Goal: Complete application form

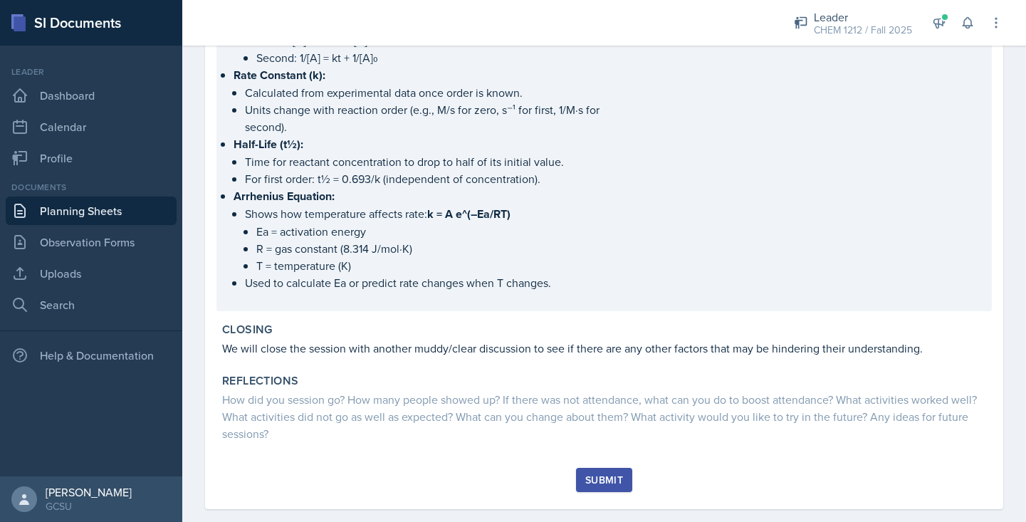
scroll to position [422, 0]
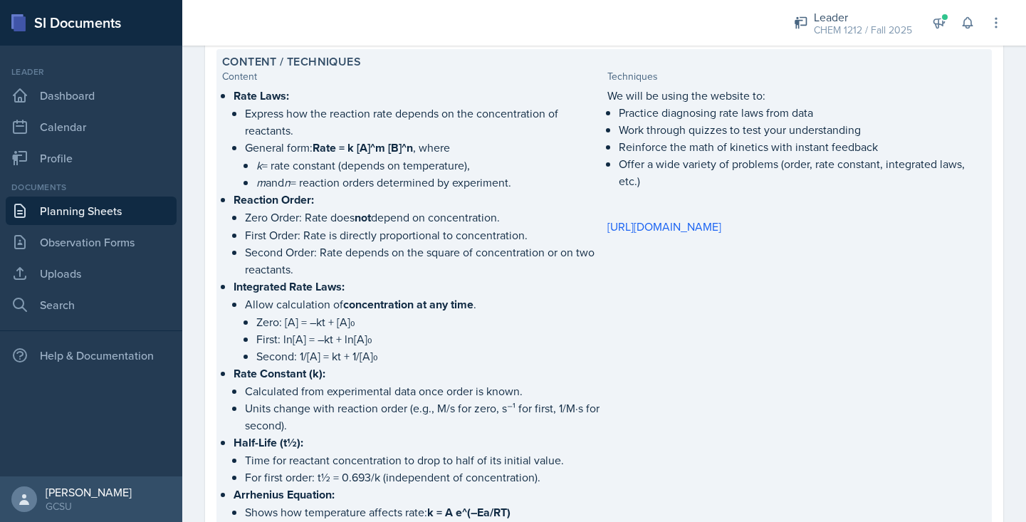
click at [767, 257] on div "We will be using the website to: Practice diagnosing rate laws from data Work t…" at bounding box center [796, 345] width 379 height 517
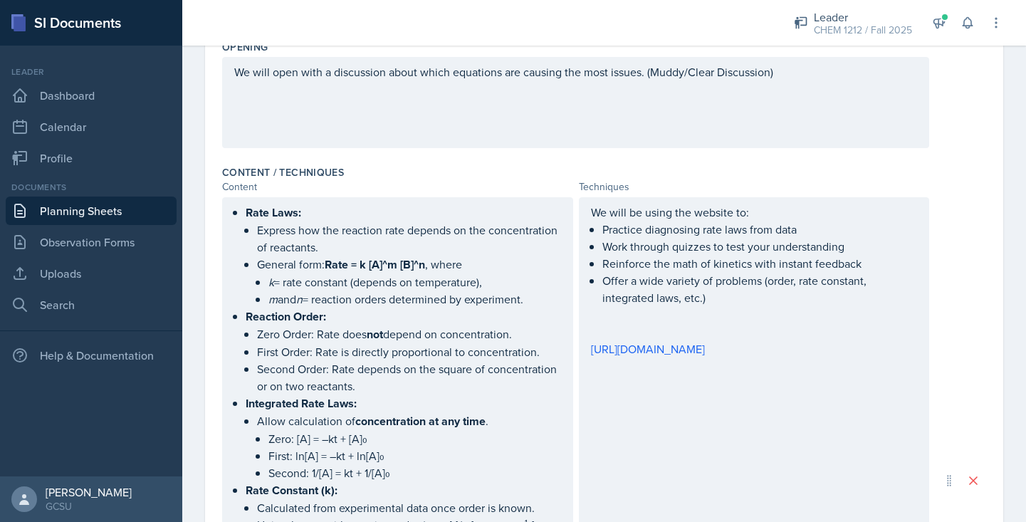
click at [739, 347] on div "We will be using the website to: Practice diagnosing rate laws from data Work t…" at bounding box center [754, 281] width 327 height 154
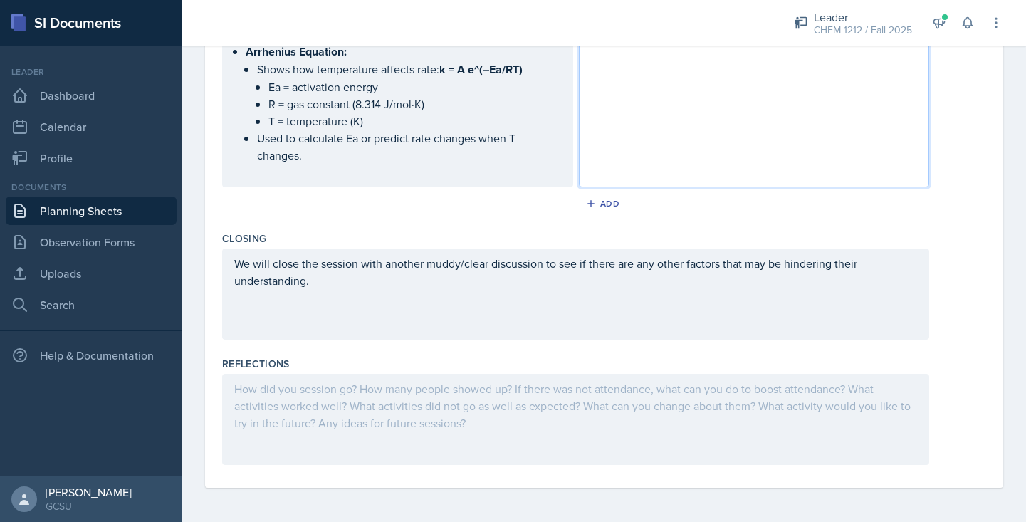
scroll to position [999, 0]
click at [342, 396] on div at bounding box center [575, 419] width 707 height 91
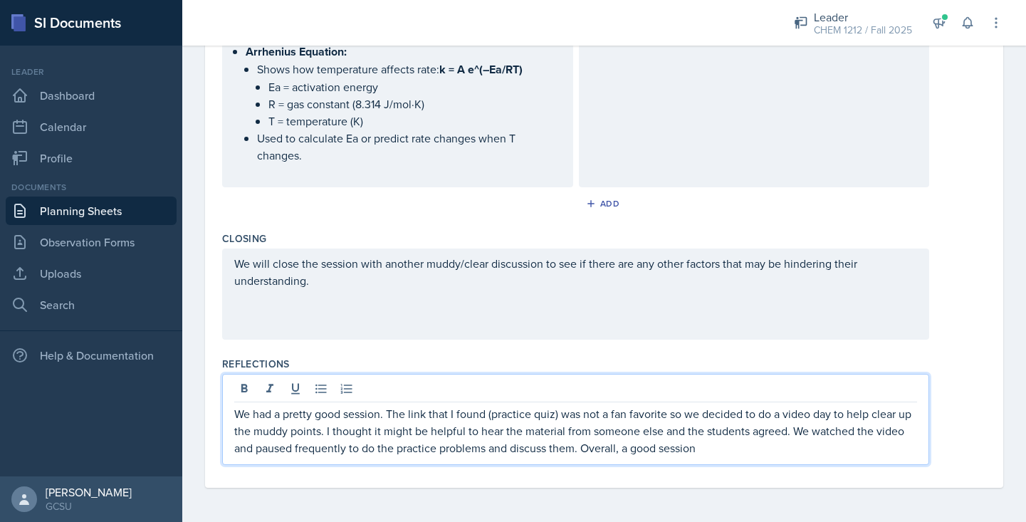
click at [624, 447] on p "We had a pretty good session. The link that I found (practice quiz) was not a f…" at bounding box center [575, 430] width 683 height 51
click at [759, 445] on p "We had a pretty good session. The link that I found (practice quiz) was not a f…" at bounding box center [575, 430] width 683 height 51
drag, startPoint x: 389, startPoint y: 413, endPoint x: 174, endPoint y: 404, distance: 215.1
click at [174, 404] on div "SI Documents Leader Dashboard Calendar Profile Documents Planning Sheets Observ…" at bounding box center [513, 261] width 1026 height 522
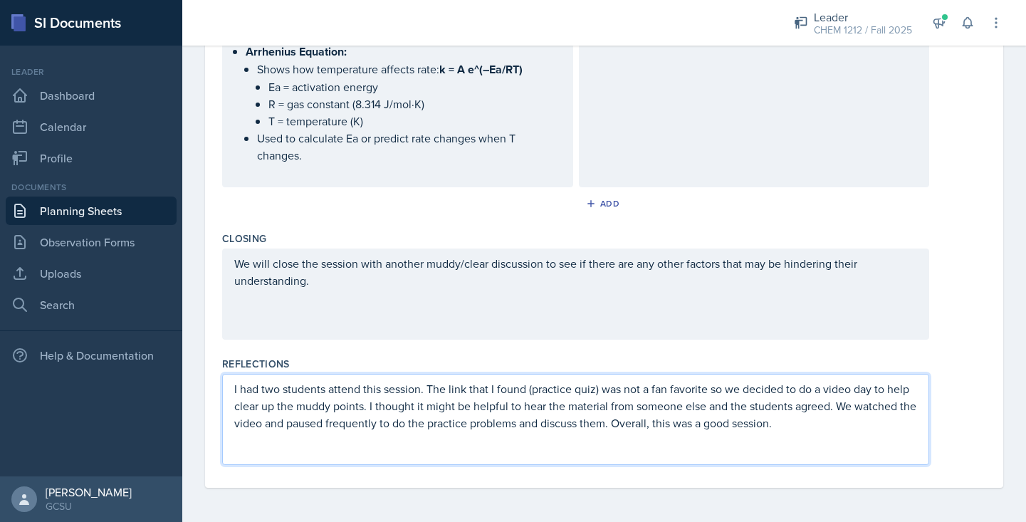
click at [260, 392] on p "I had two students attend this session. The link that I found (practice quiz) w…" at bounding box center [575, 405] width 683 height 51
click at [298, 389] on p "I had my two students attend this session. The link that I found (practice quiz…" at bounding box center [575, 405] width 683 height 51
click at [875, 438] on div "I had my two usual students attend this session. The link that I found (practic…" at bounding box center [575, 419] width 707 height 91
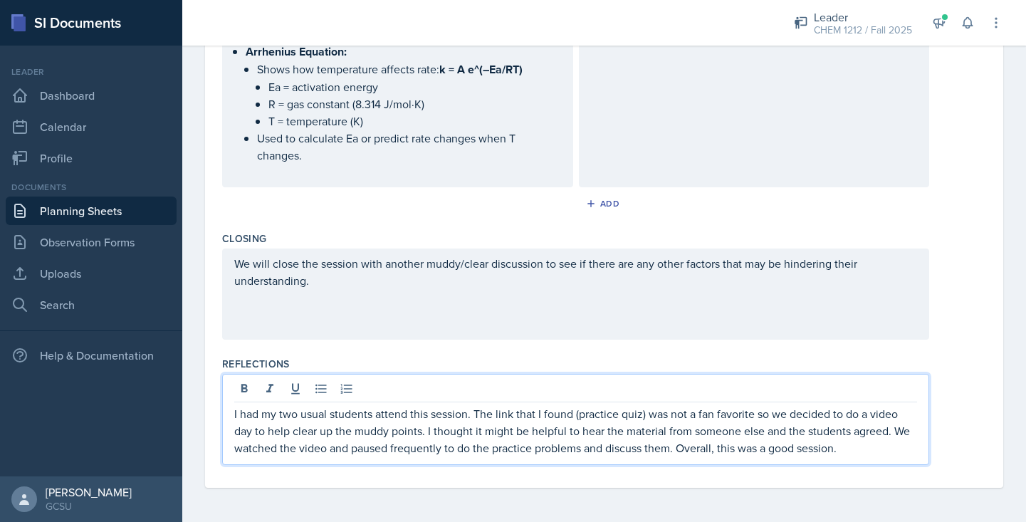
click at [855, 446] on p "I had my two usual students attend this session. The link that I found (practic…" at bounding box center [575, 430] width 683 height 51
click at [352, 433] on p "I had my two usual students attend this session. The link that I found (practic…" at bounding box center [575, 430] width 683 height 51
click at [854, 450] on p "I had my two usual students attend this session. The link that I found (practic…" at bounding box center [575, 430] width 683 height 51
click at [883, 456] on p "I had my two usual students attend this session. The link that I found (practic…" at bounding box center [575, 430] width 683 height 51
click at [894, 431] on p "I had my two usual students attend this session. The link that I found (practic…" at bounding box center [575, 430] width 683 height 51
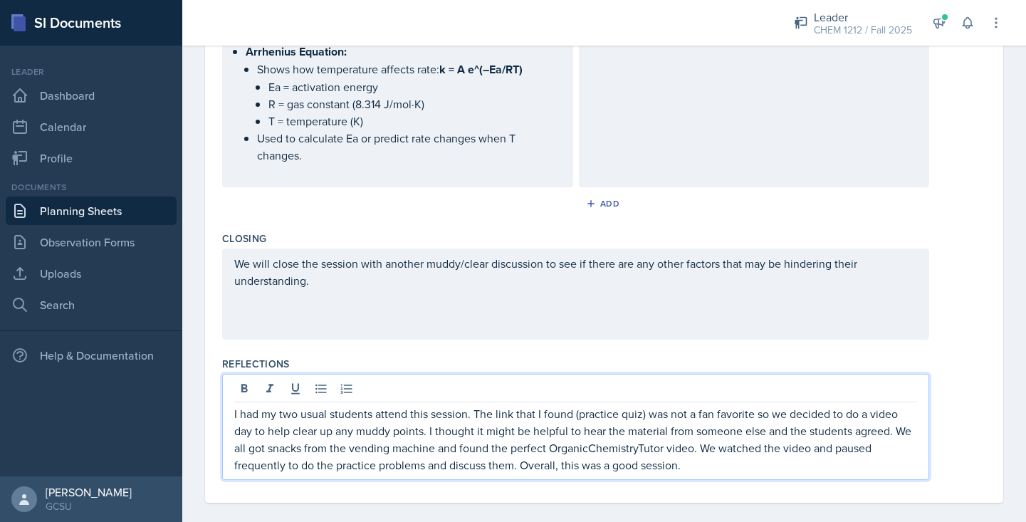
click at [697, 469] on p "I had my two usual students attend this session. The link that I found (practic…" at bounding box center [575, 439] width 683 height 68
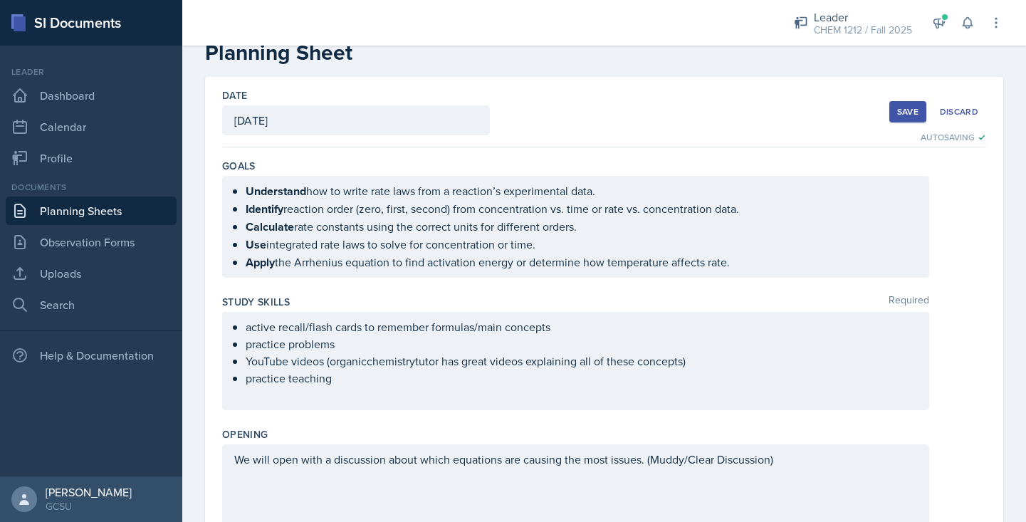
scroll to position [24, 0]
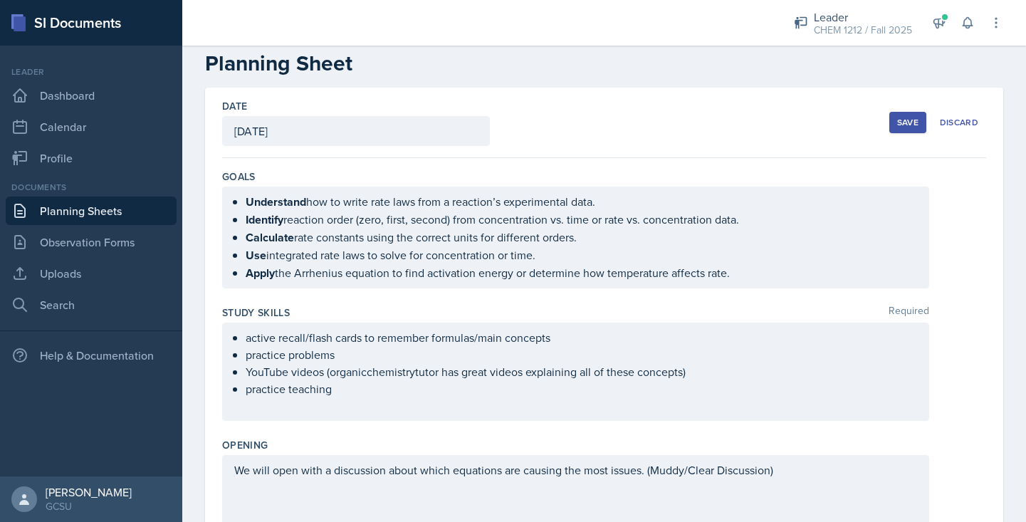
click at [905, 117] on div "Save" at bounding box center [907, 122] width 21 height 11
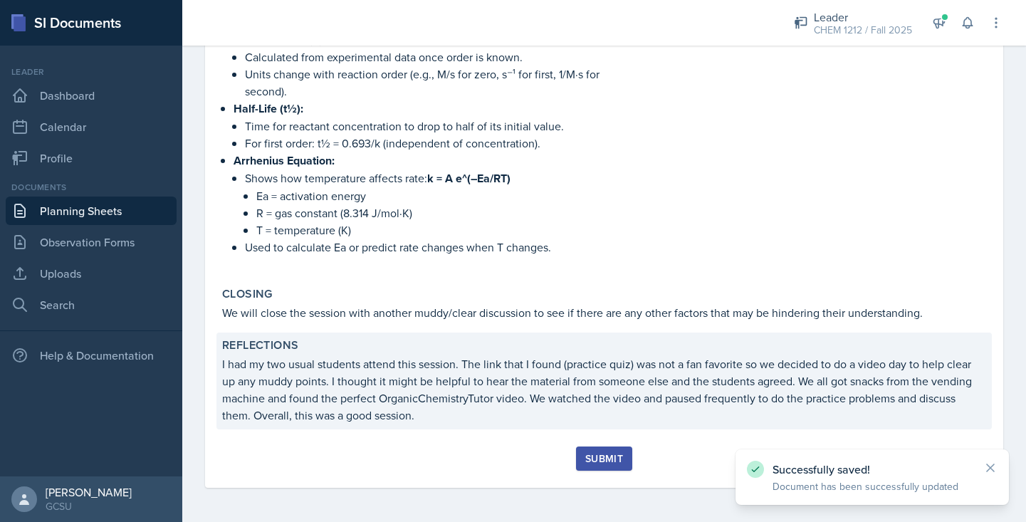
scroll to position [0, 0]
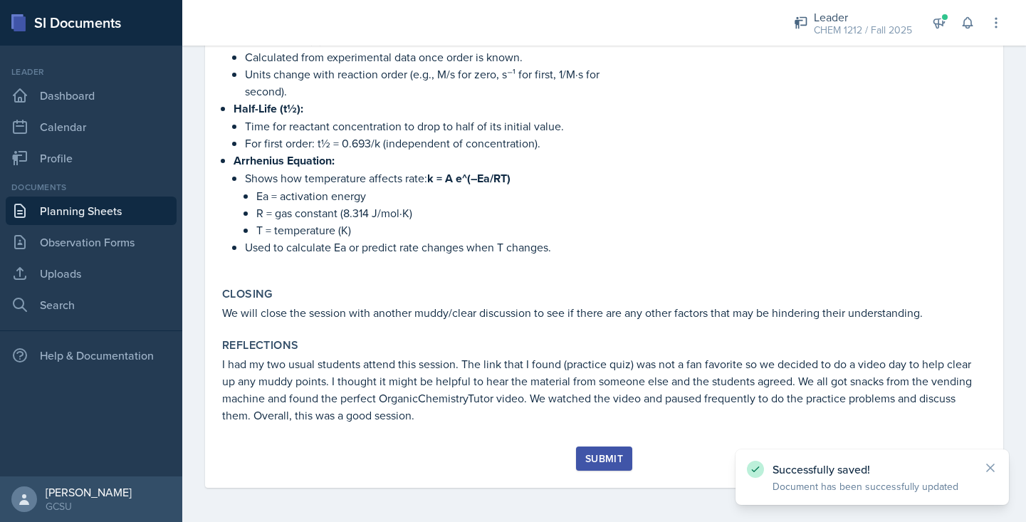
click at [990, 465] on icon at bounding box center [990, 467] width 14 height 14
click at [604, 453] on div "Submit" at bounding box center [604, 458] width 38 height 11
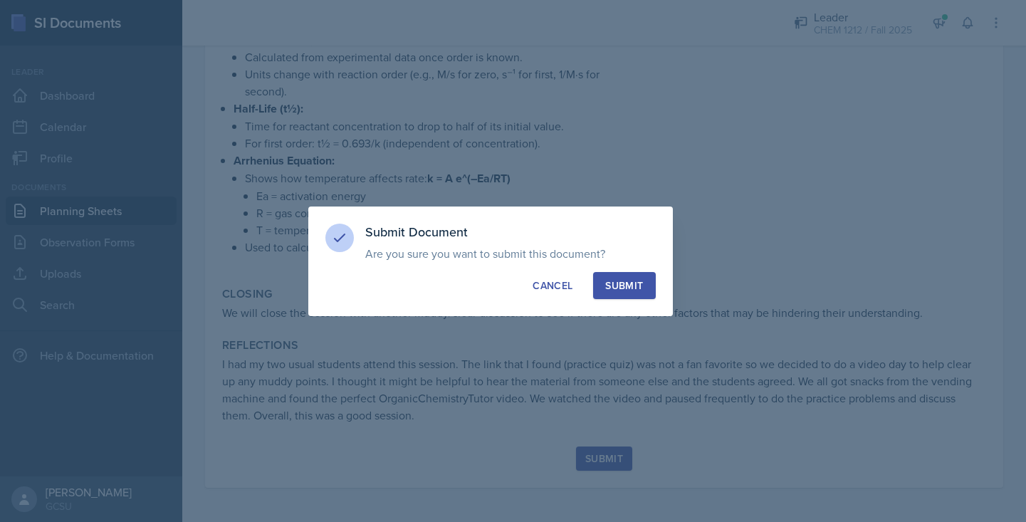
click at [614, 279] on div "Submit" at bounding box center [624, 285] width 38 height 14
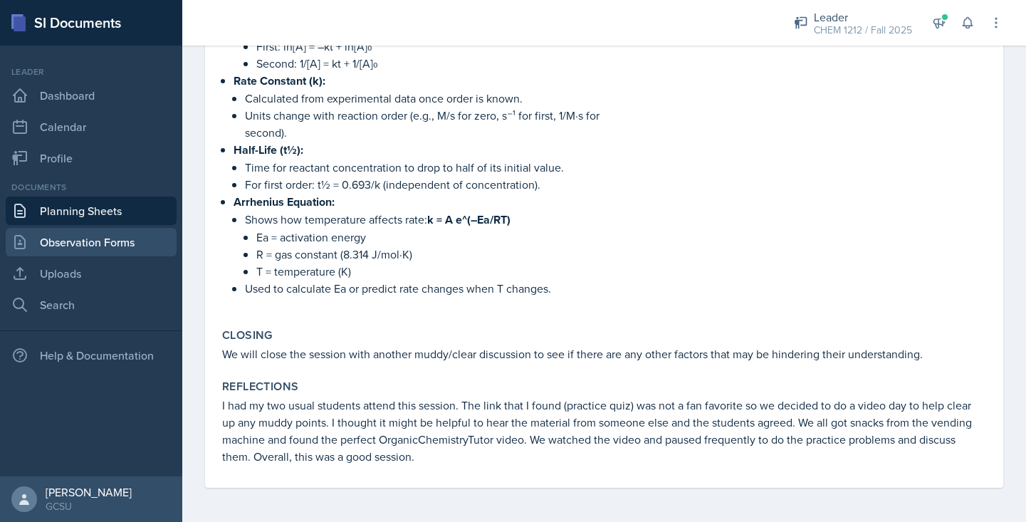
click at [120, 235] on link "Observation Forms" at bounding box center [91, 242] width 171 height 28
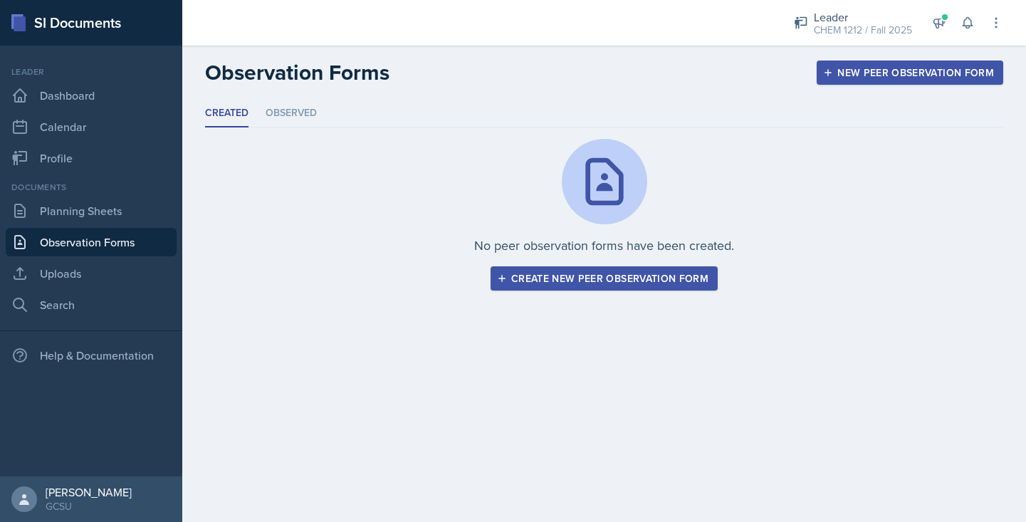
click at [122, 246] on link "Observation Forms" at bounding box center [91, 242] width 171 height 28
click at [98, 98] on link "Dashboard" at bounding box center [91, 95] width 171 height 28
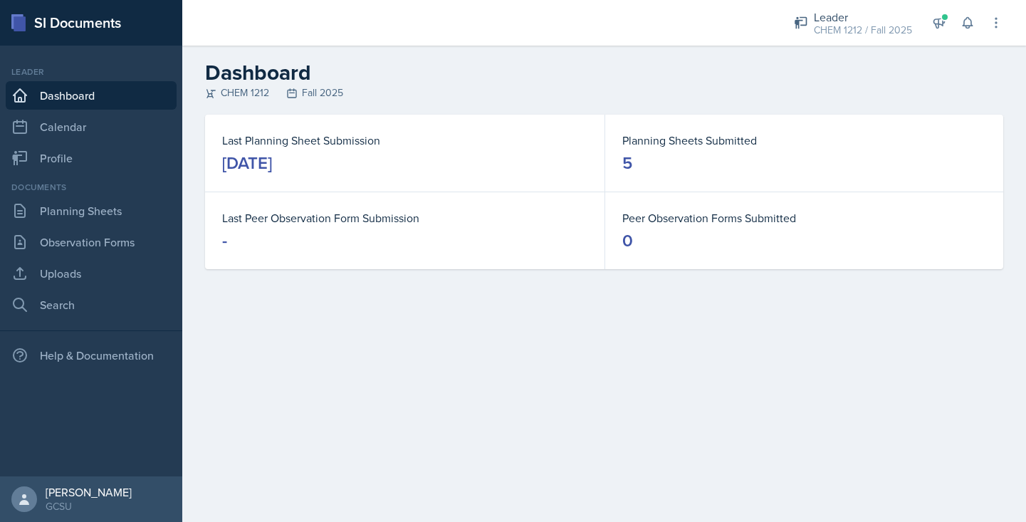
click at [295, 220] on dt "Last Peer Observation Form Submission" at bounding box center [404, 217] width 365 height 17
click at [272, 152] on div "[DATE]" at bounding box center [247, 163] width 50 height 23
